Goal: Task Accomplishment & Management: Manage account settings

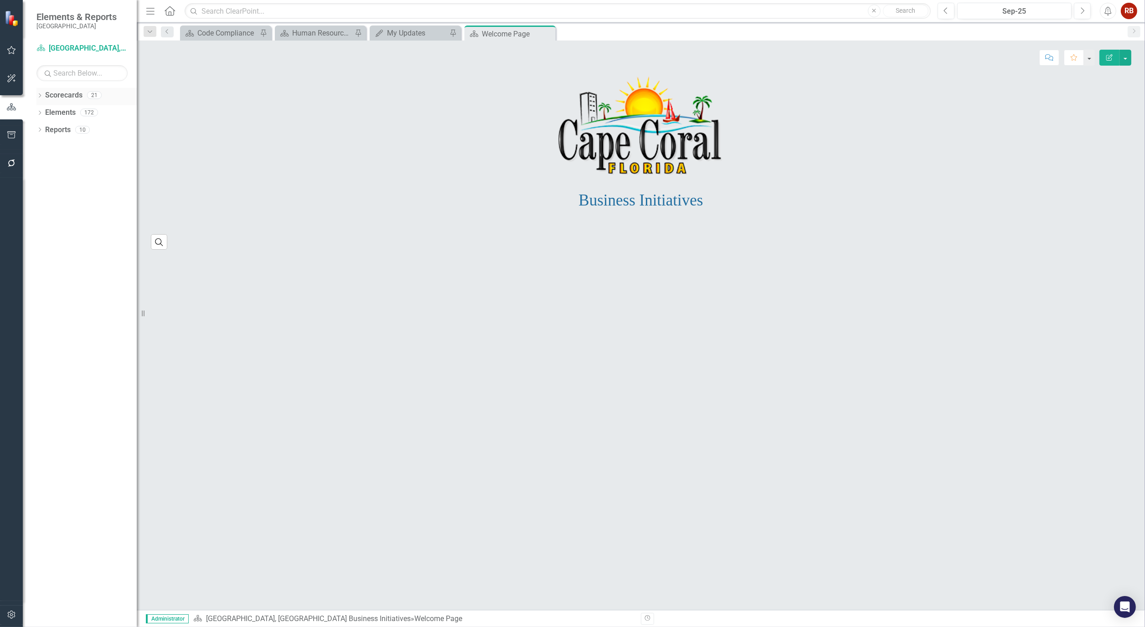
click at [42, 94] on icon "Dropdown" at bounding box center [39, 96] width 6 height 5
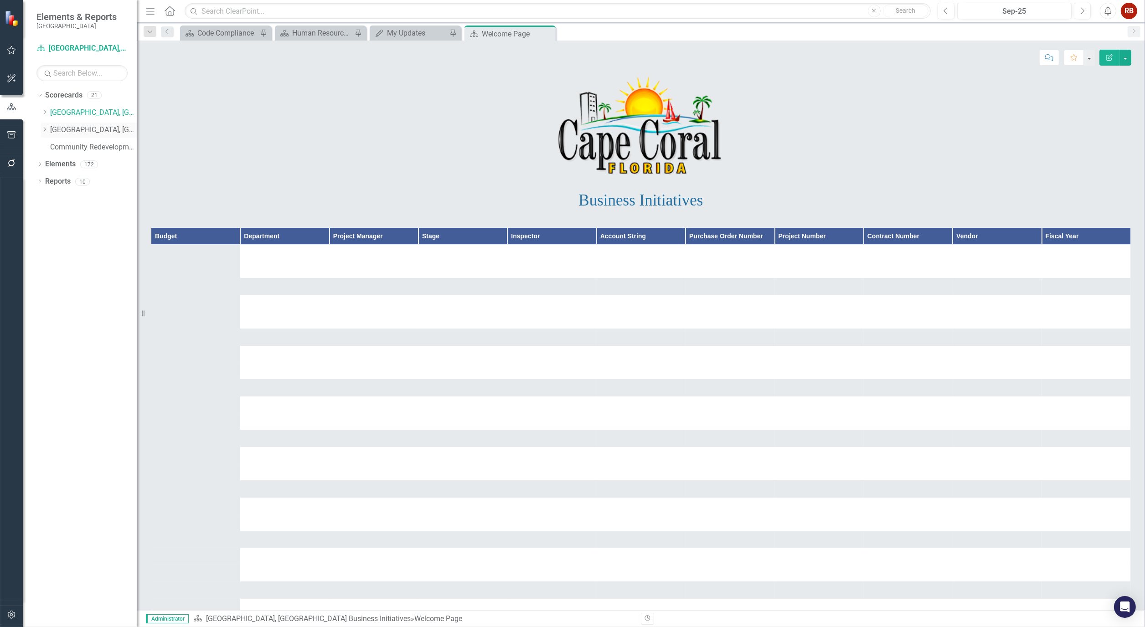
click at [46, 131] on icon "Dropdown" at bounding box center [44, 129] width 7 height 5
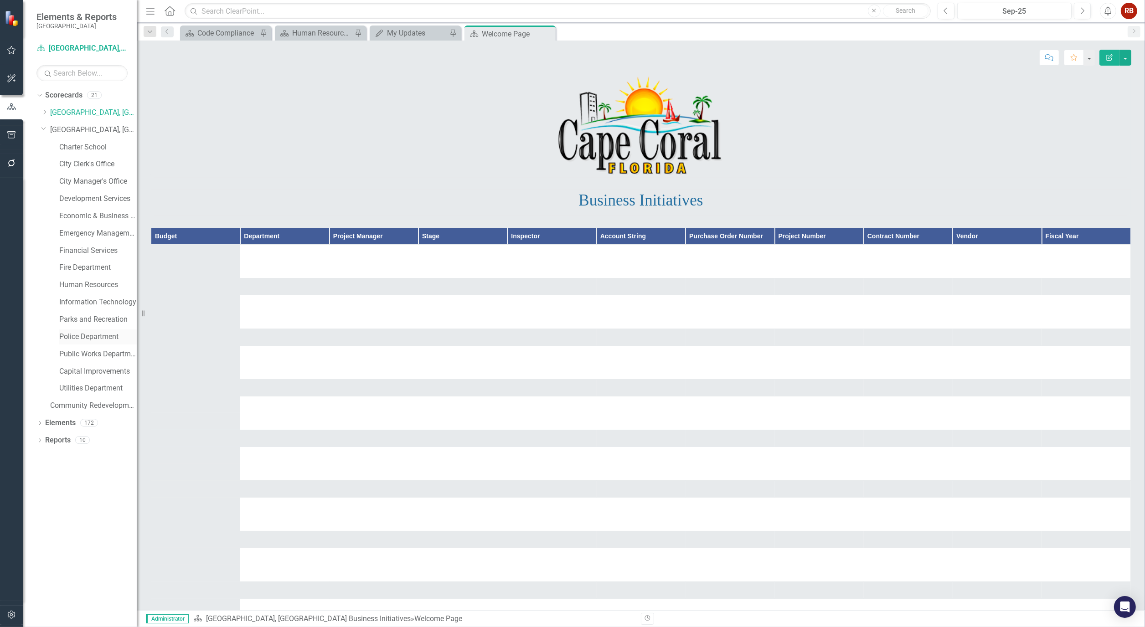
click at [87, 333] on link "Police Department" at bounding box center [98, 337] width 78 height 10
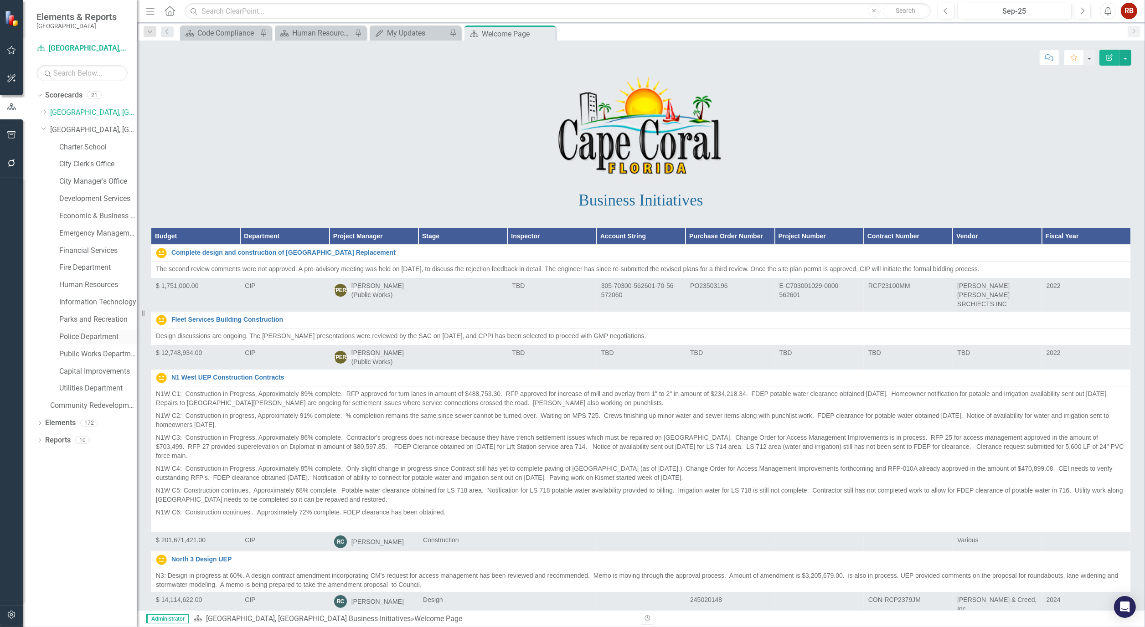
click at [83, 336] on link "Police Department" at bounding box center [98, 337] width 78 height 10
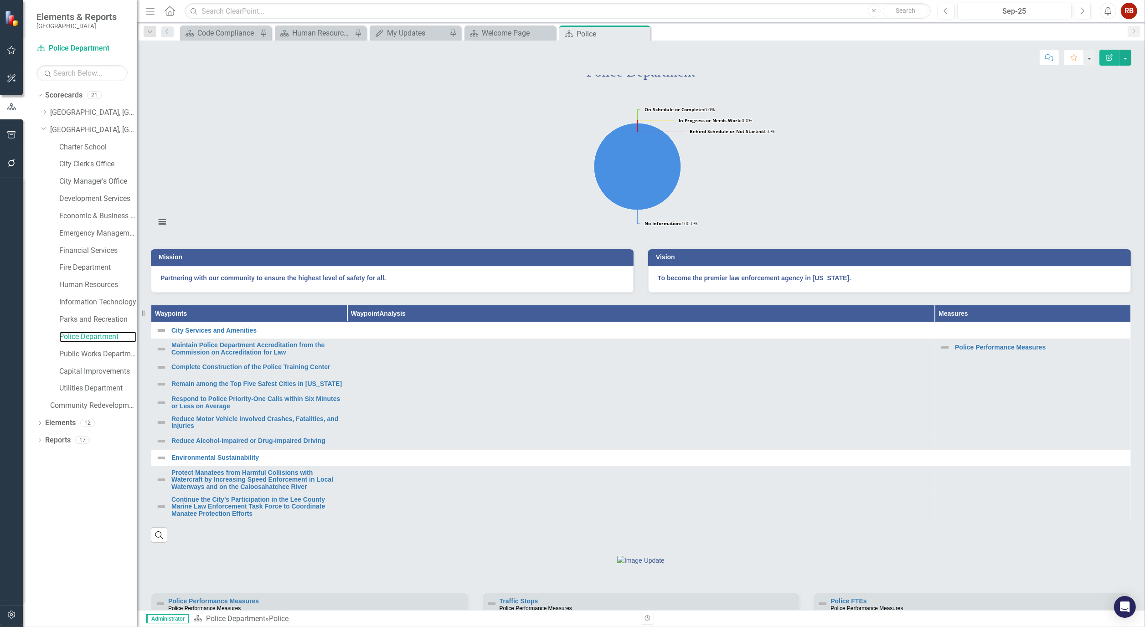
scroll to position [51, 0]
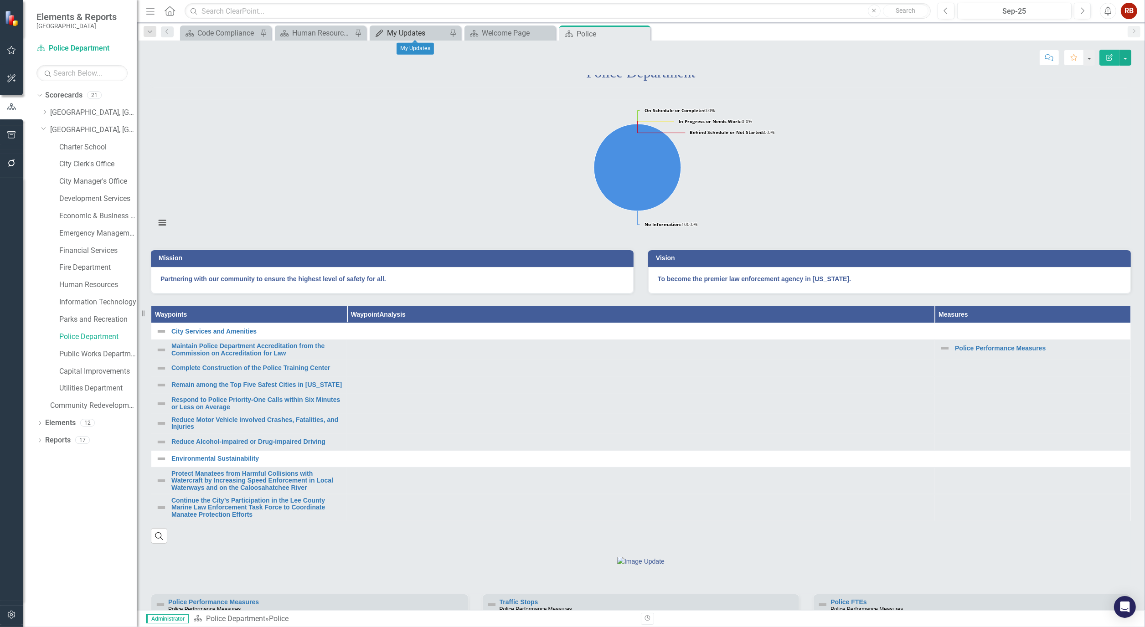
click at [395, 35] on div "My Updates" at bounding box center [417, 32] width 60 height 11
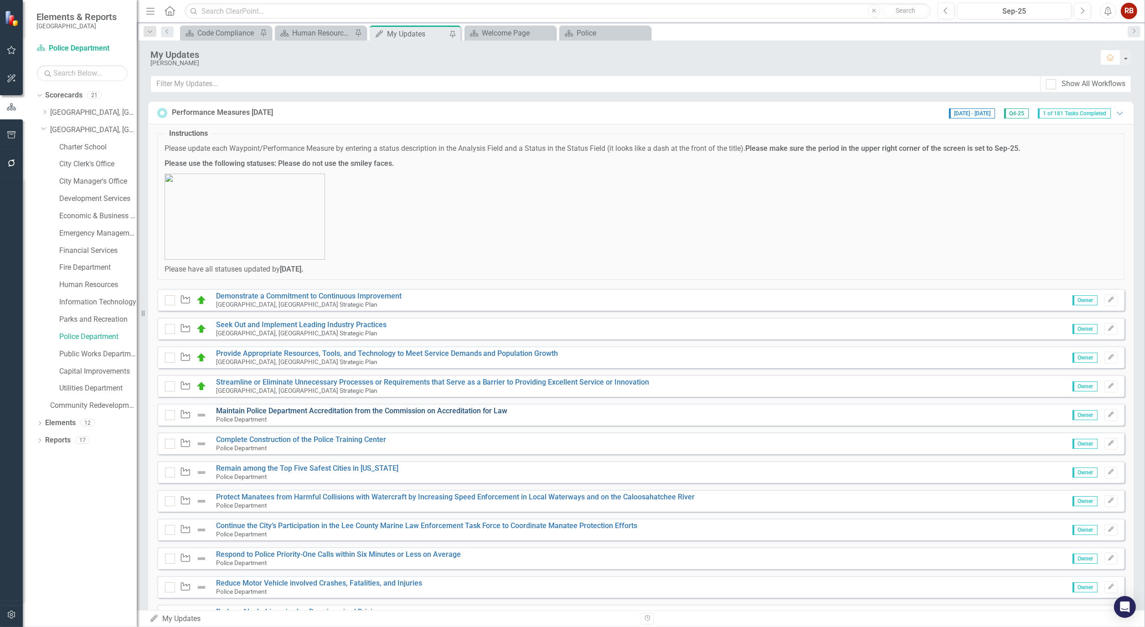
click at [282, 413] on link "Maintain Police Department Accreditation from the Commission on Accreditation f…" at bounding box center [362, 411] width 292 height 9
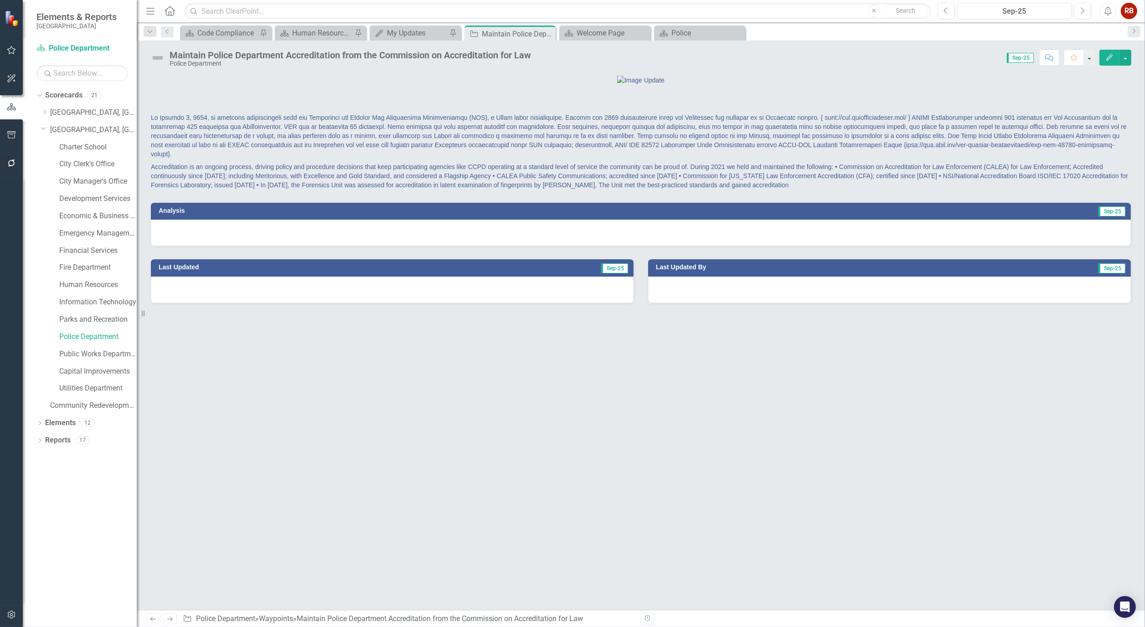
click at [362, 246] on div at bounding box center [641, 233] width 980 height 26
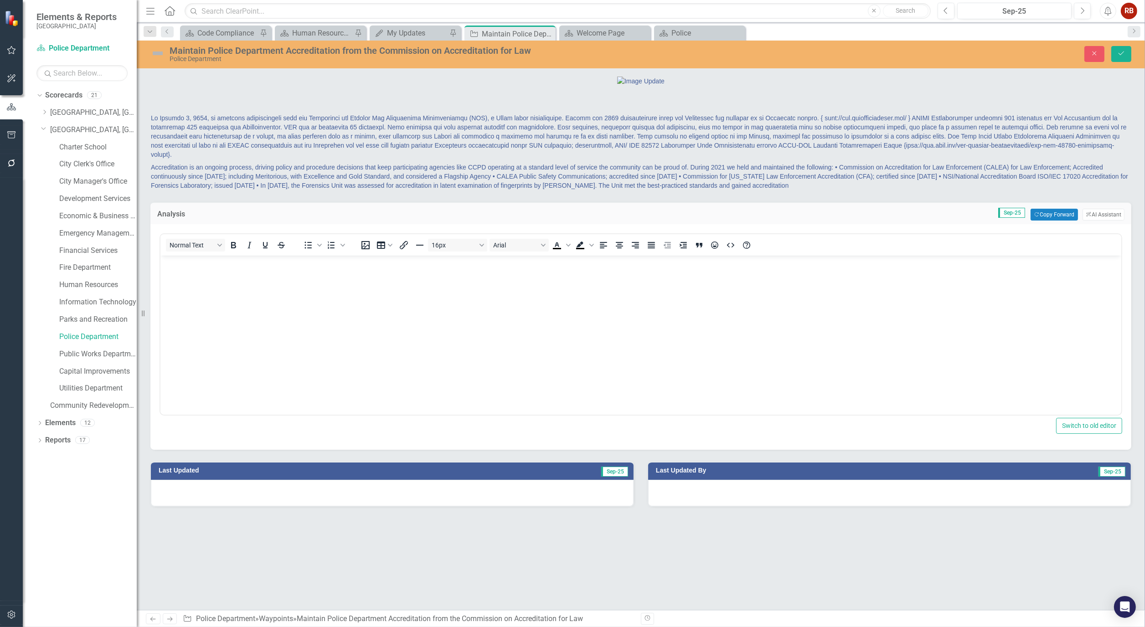
click at [320, 252] on span "Bullet list" at bounding box center [319, 245] width 7 height 13
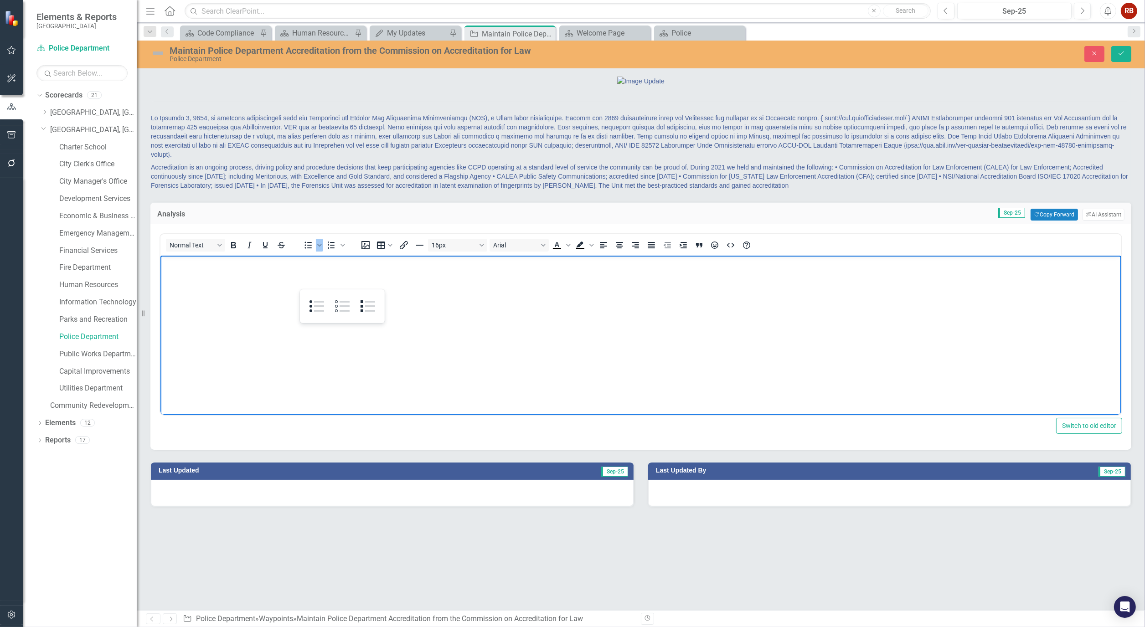
click at [239, 317] on body "Rich Text Area. Press ALT-0 for help." at bounding box center [640, 324] width 961 height 137
click at [549, 31] on icon "Close" at bounding box center [547, 33] width 9 height 7
